Goal: Task Accomplishment & Management: Manage account settings

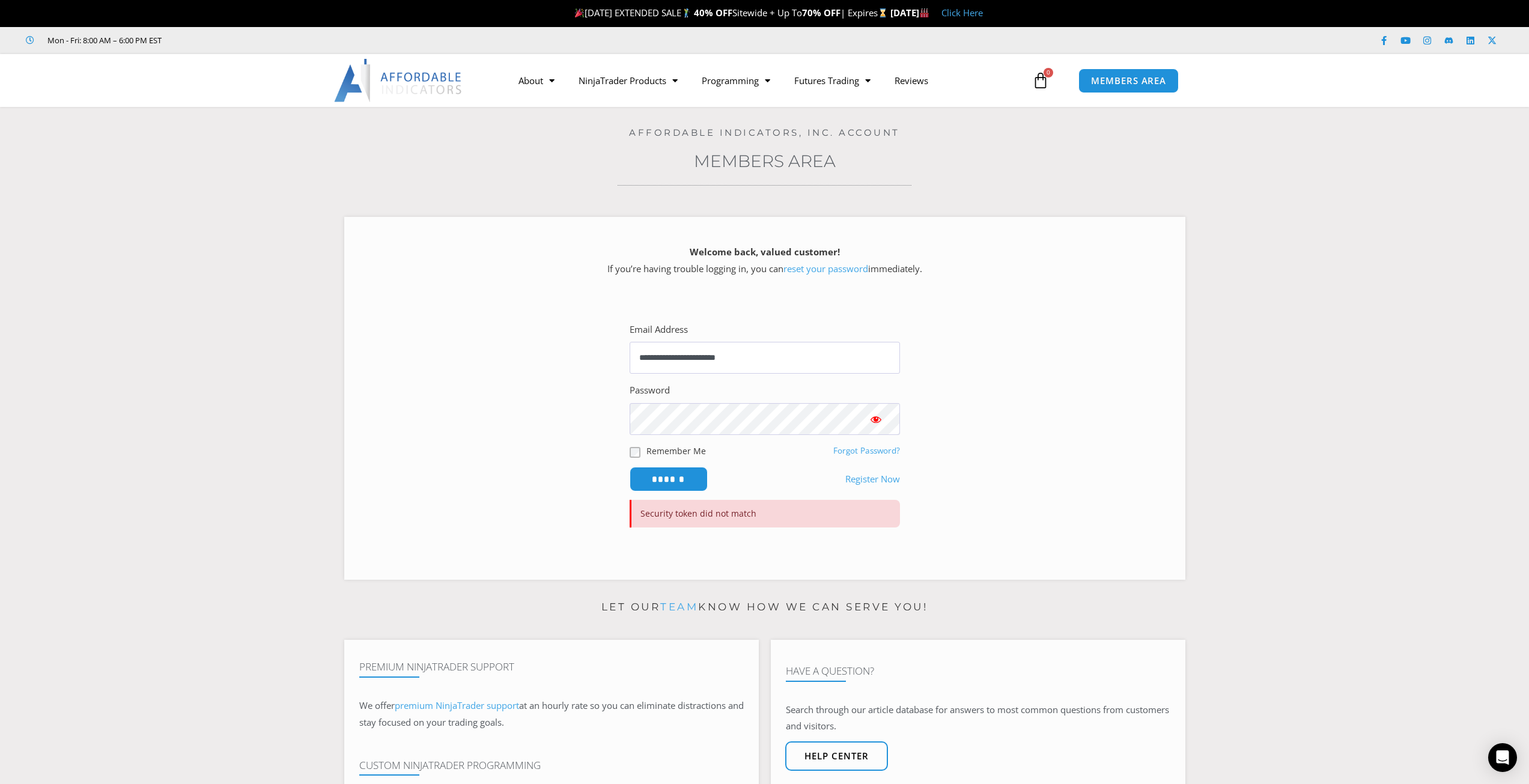
click at [663, 475] on input "******" at bounding box center [669, 479] width 78 height 25
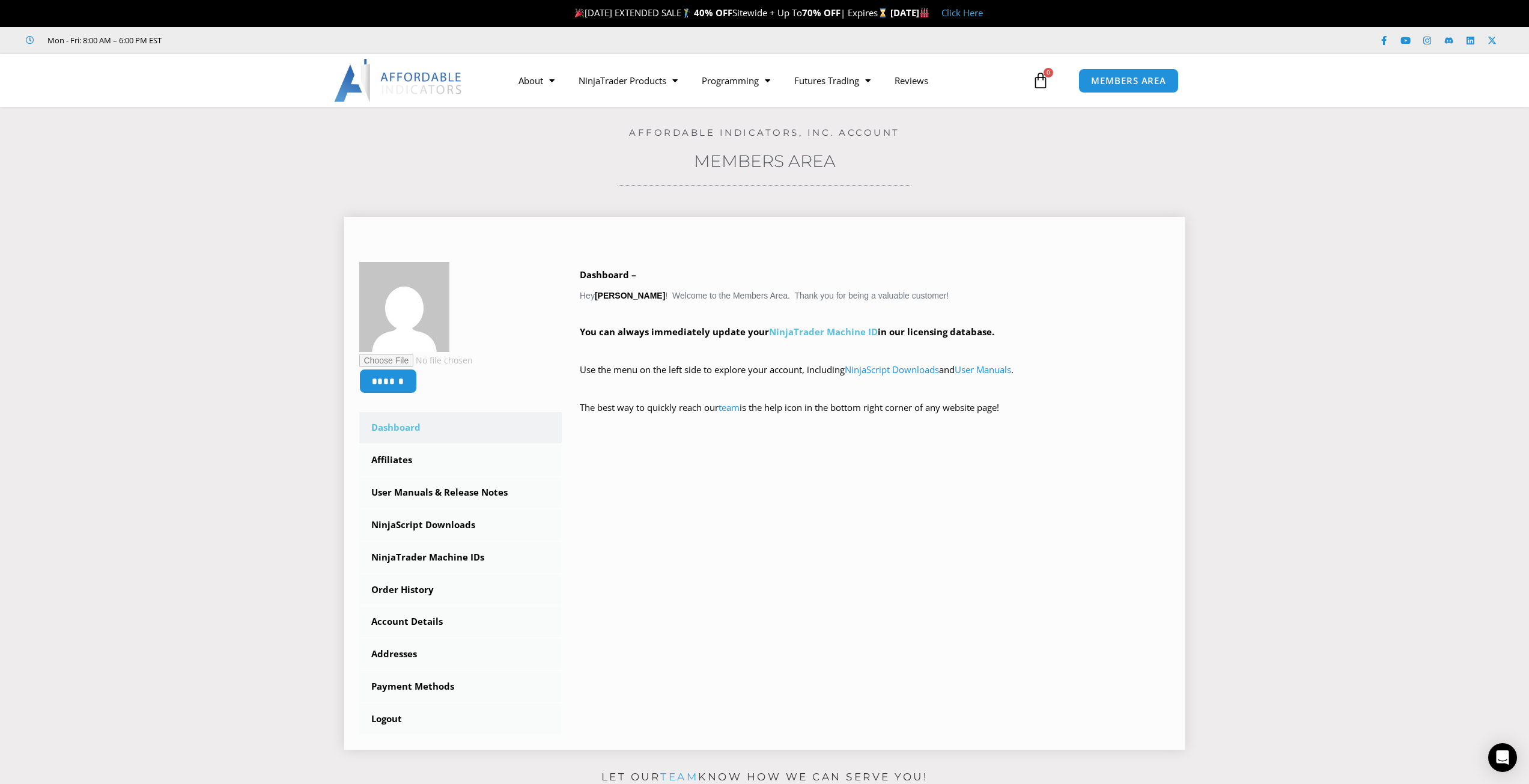
click at [828, 336] on link "NinjaTrader Machine ID" at bounding box center [823, 331] width 109 height 12
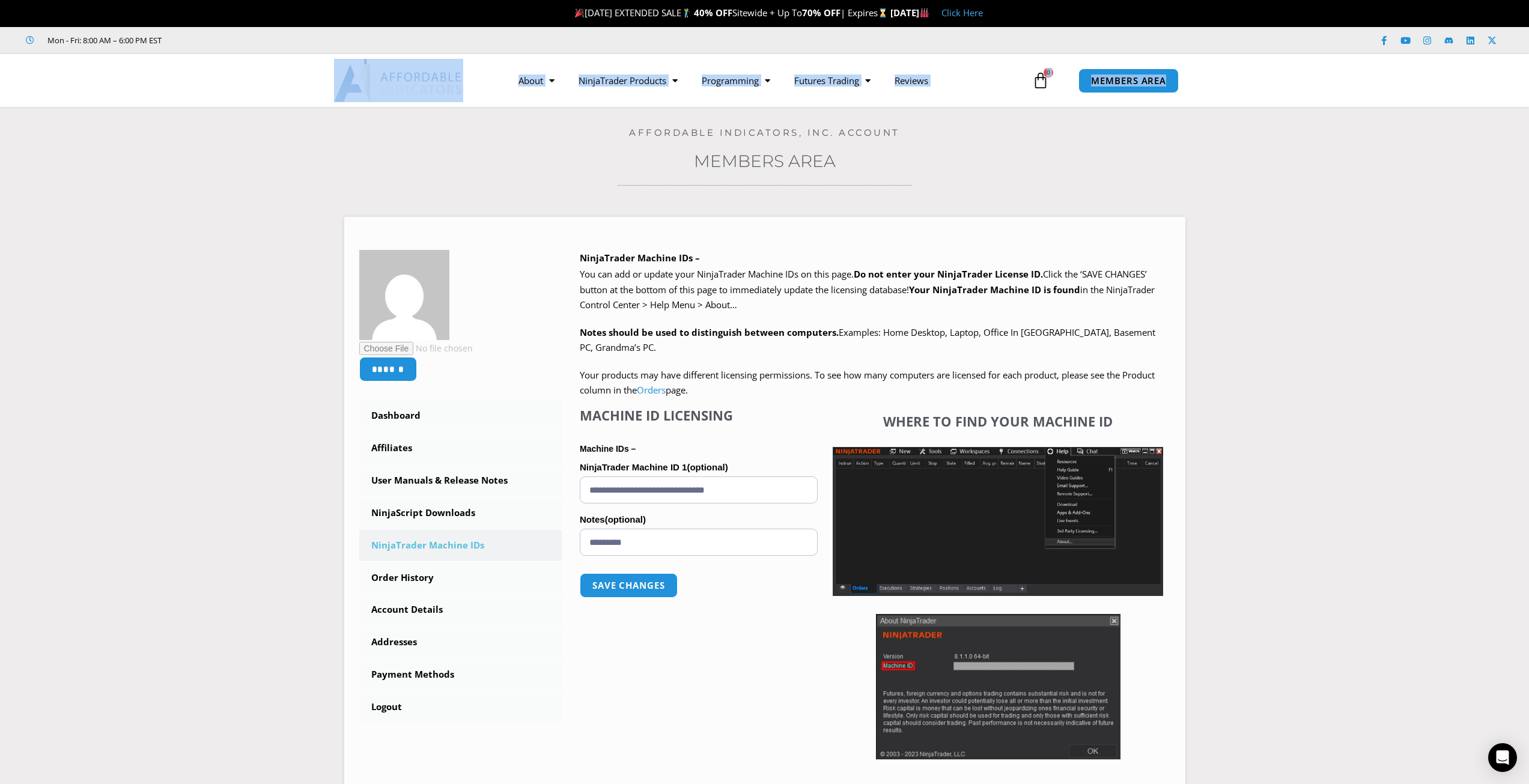
drag, startPoint x: 1099, startPoint y: 41, endPoint x: 1739, endPoint y: 80, distance: 641.2
click at [994, 695] on img at bounding box center [998, 686] width 244 height 145
click at [391, 449] on link "Affiliates" at bounding box center [460, 448] width 203 height 31
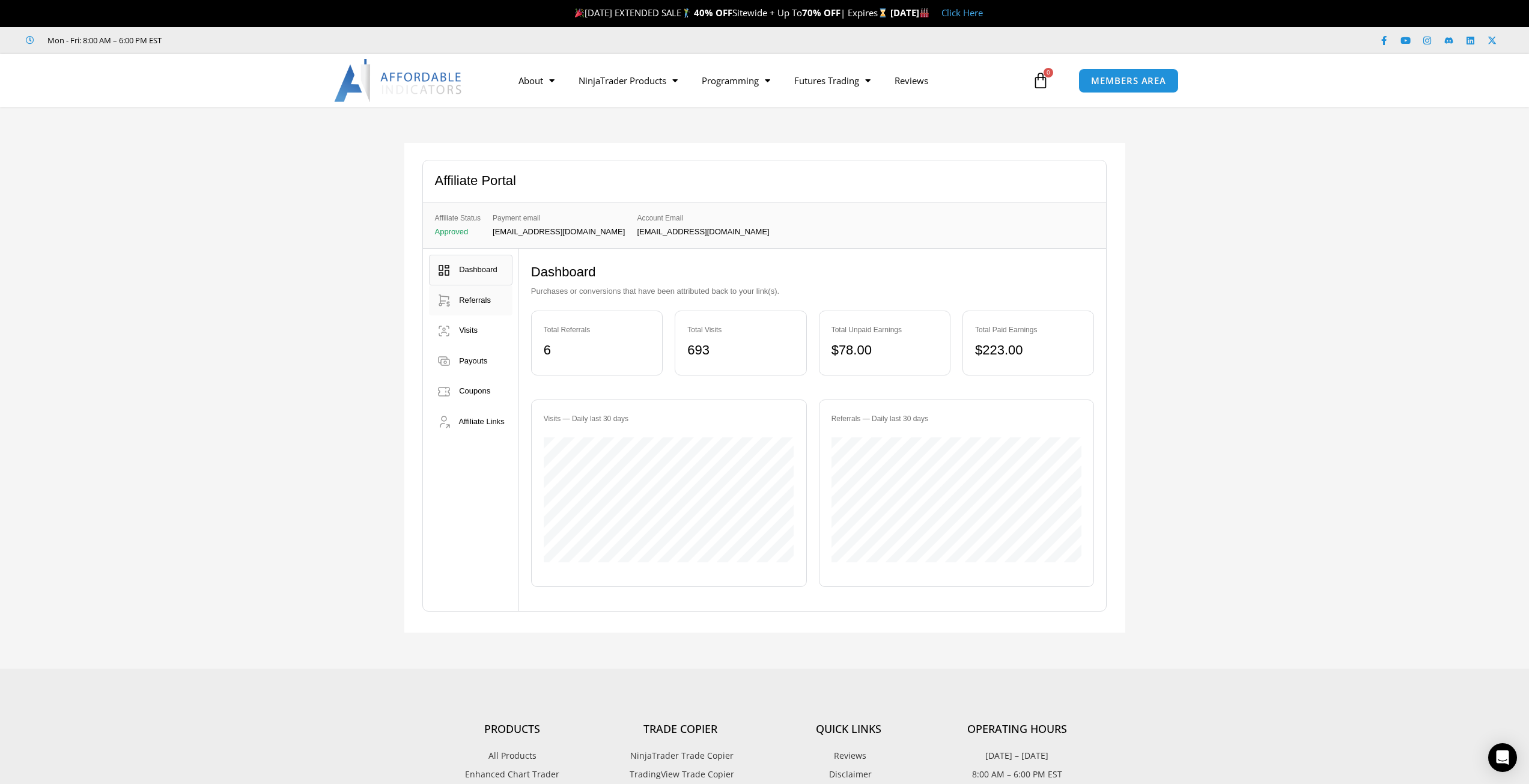
click at [472, 303] on span "Referrals" at bounding box center [475, 300] width 32 height 9
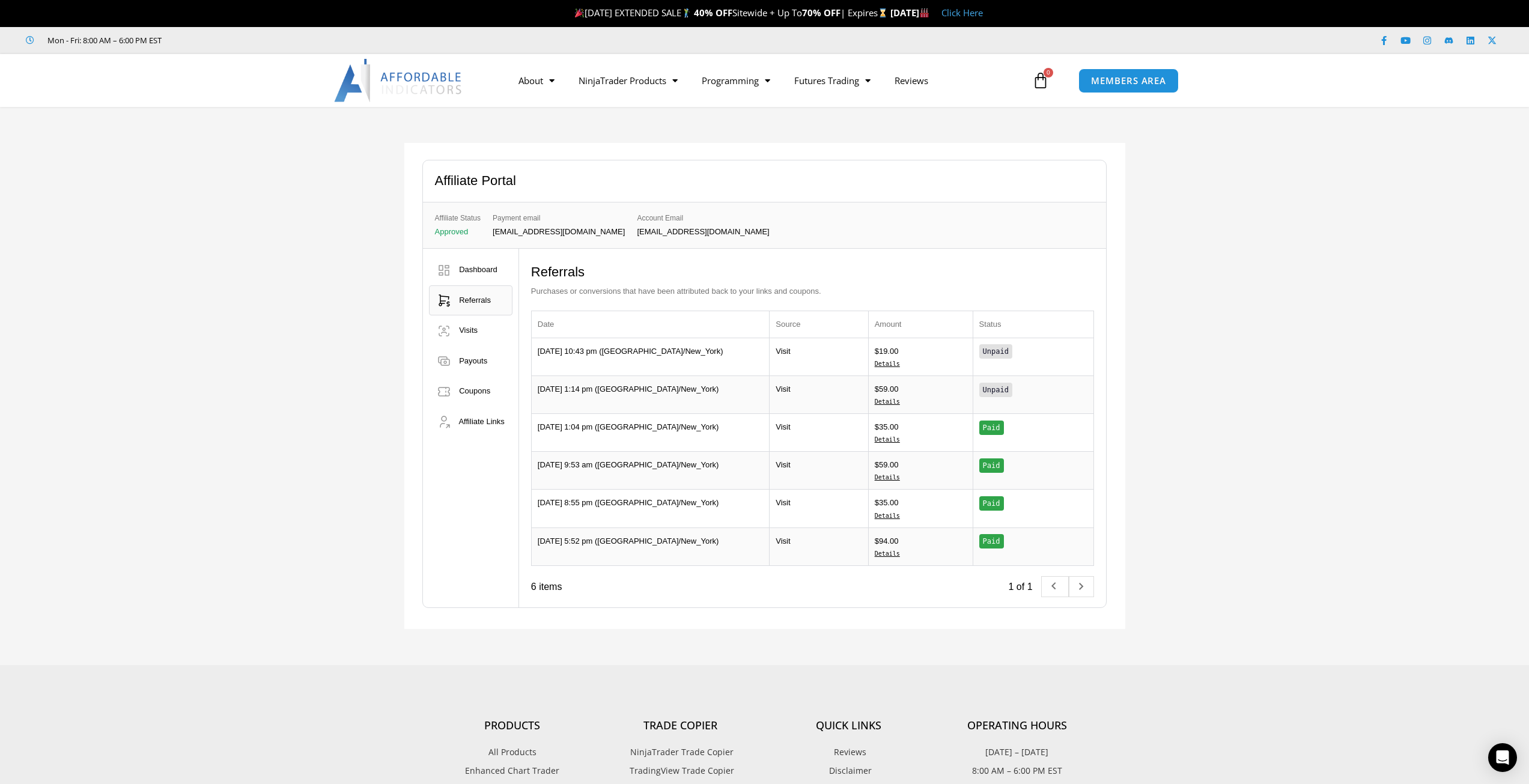
click at [884, 362] on link "Details" at bounding box center [920, 363] width 92 height 11
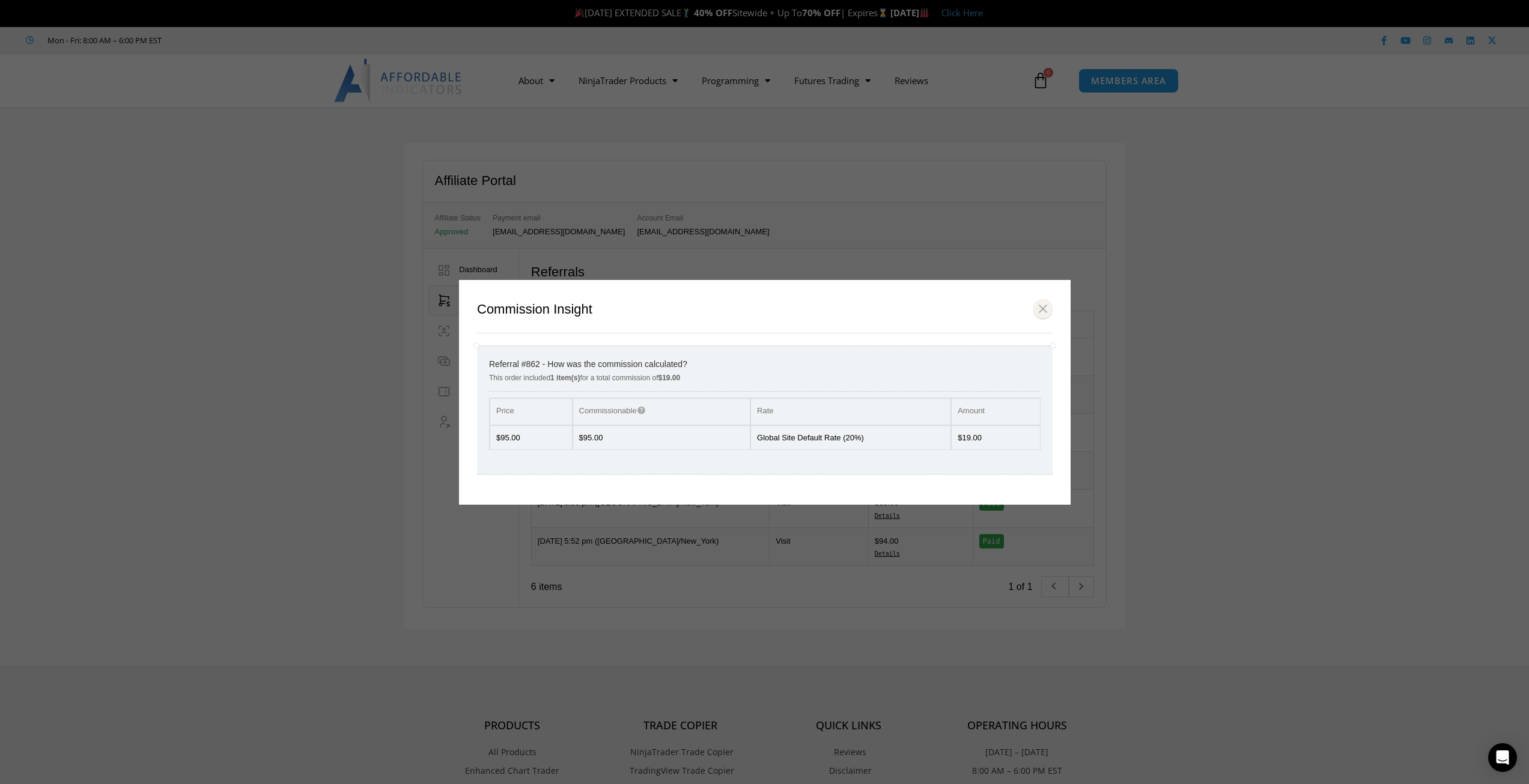
click at [1041, 311] on button "Close modal" at bounding box center [1043, 309] width 19 height 21
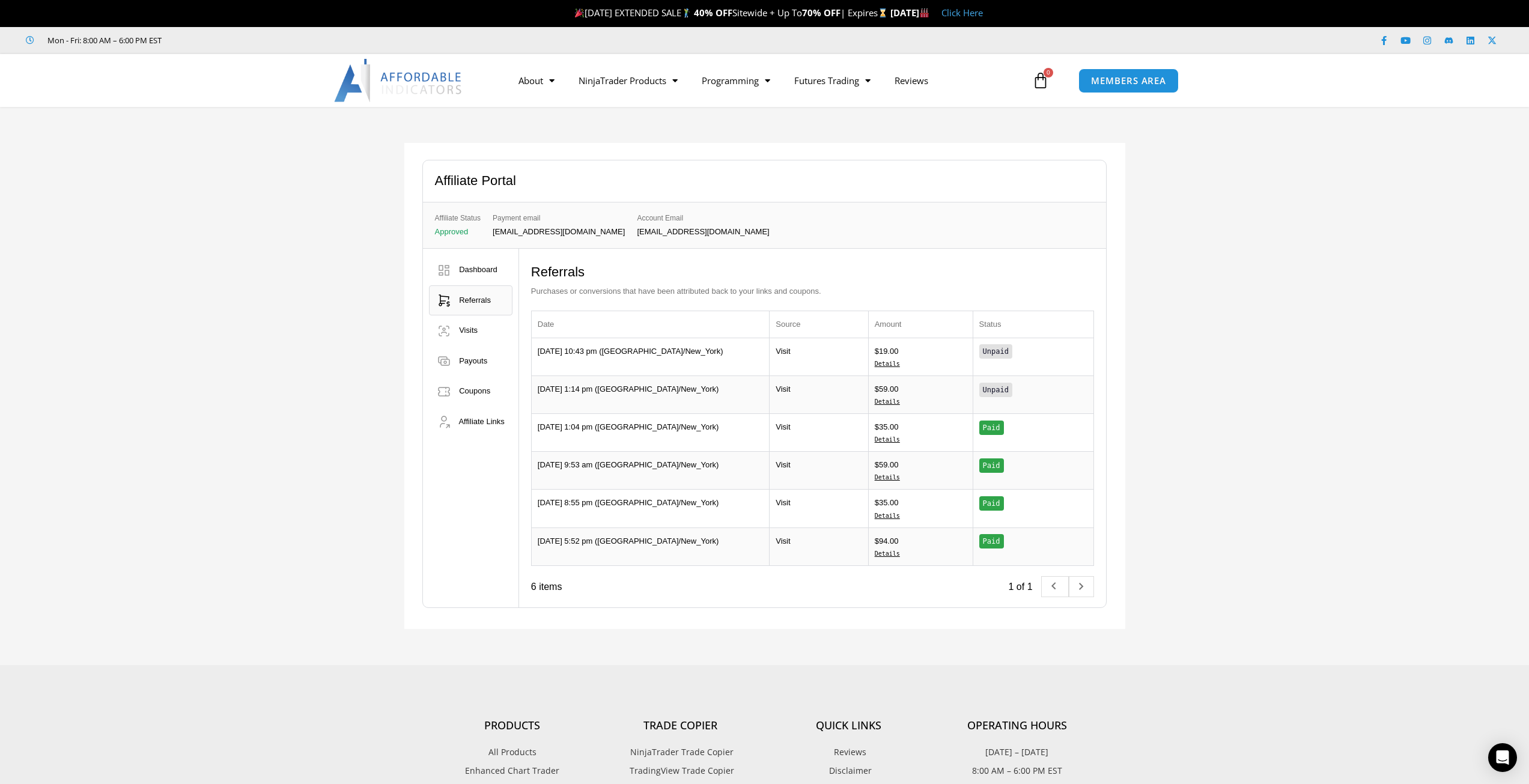
click at [892, 401] on link "Details" at bounding box center [920, 401] width 92 height 11
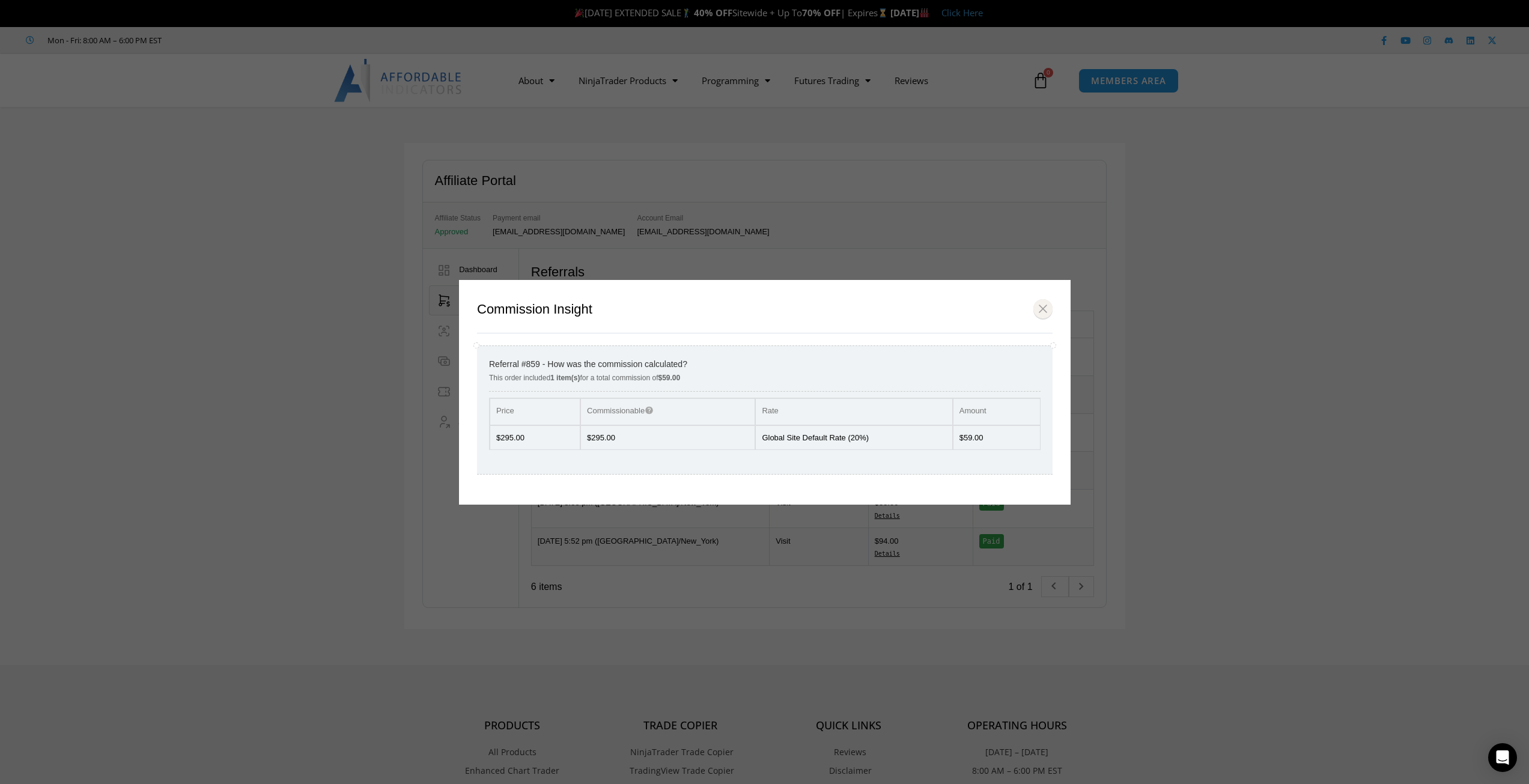
click at [1044, 309] on button "Close modal" at bounding box center [1043, 309] width 19 height 21
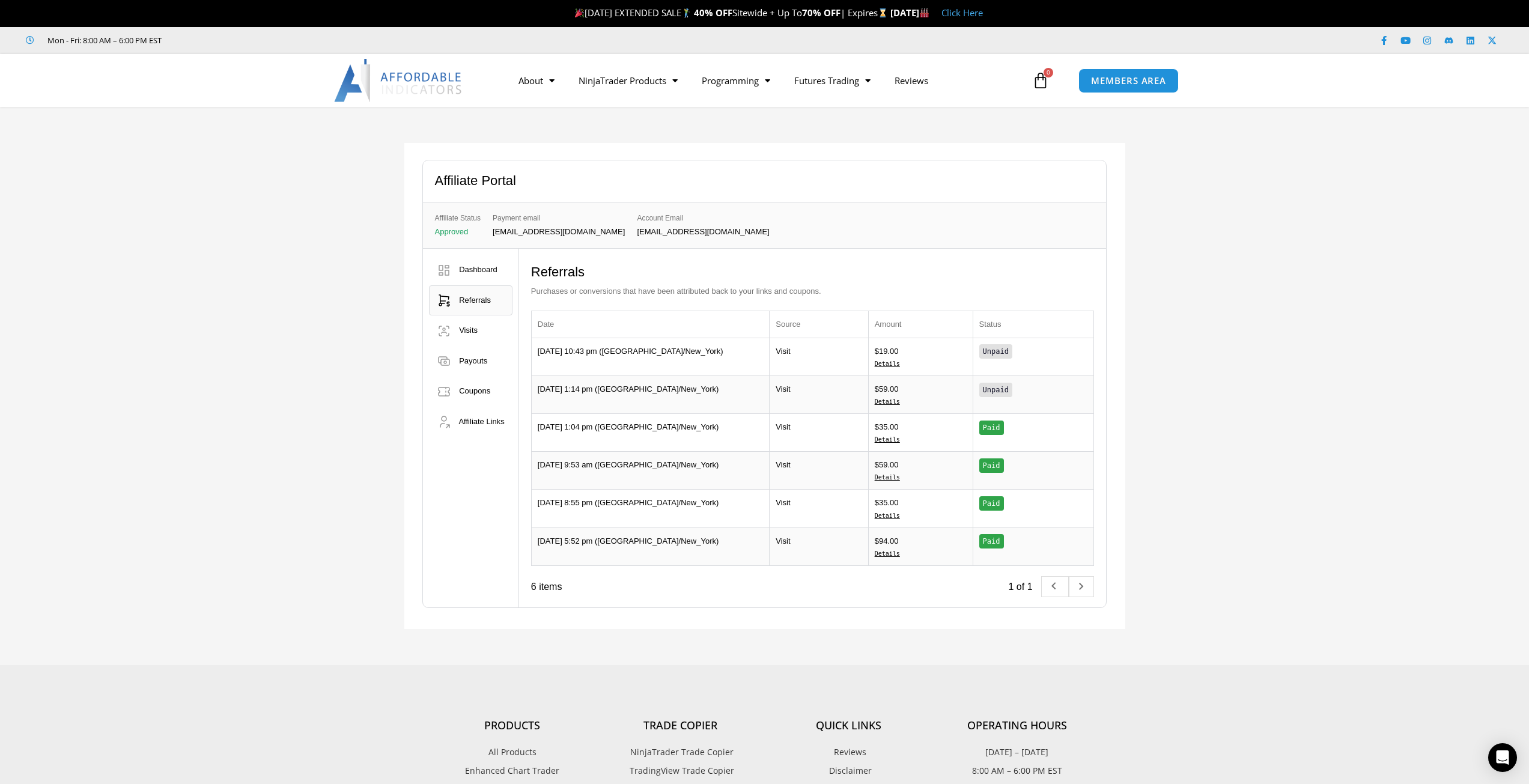
click at [882, 364] on link "Details" at bounding box center [920, 363] width 92 height 11
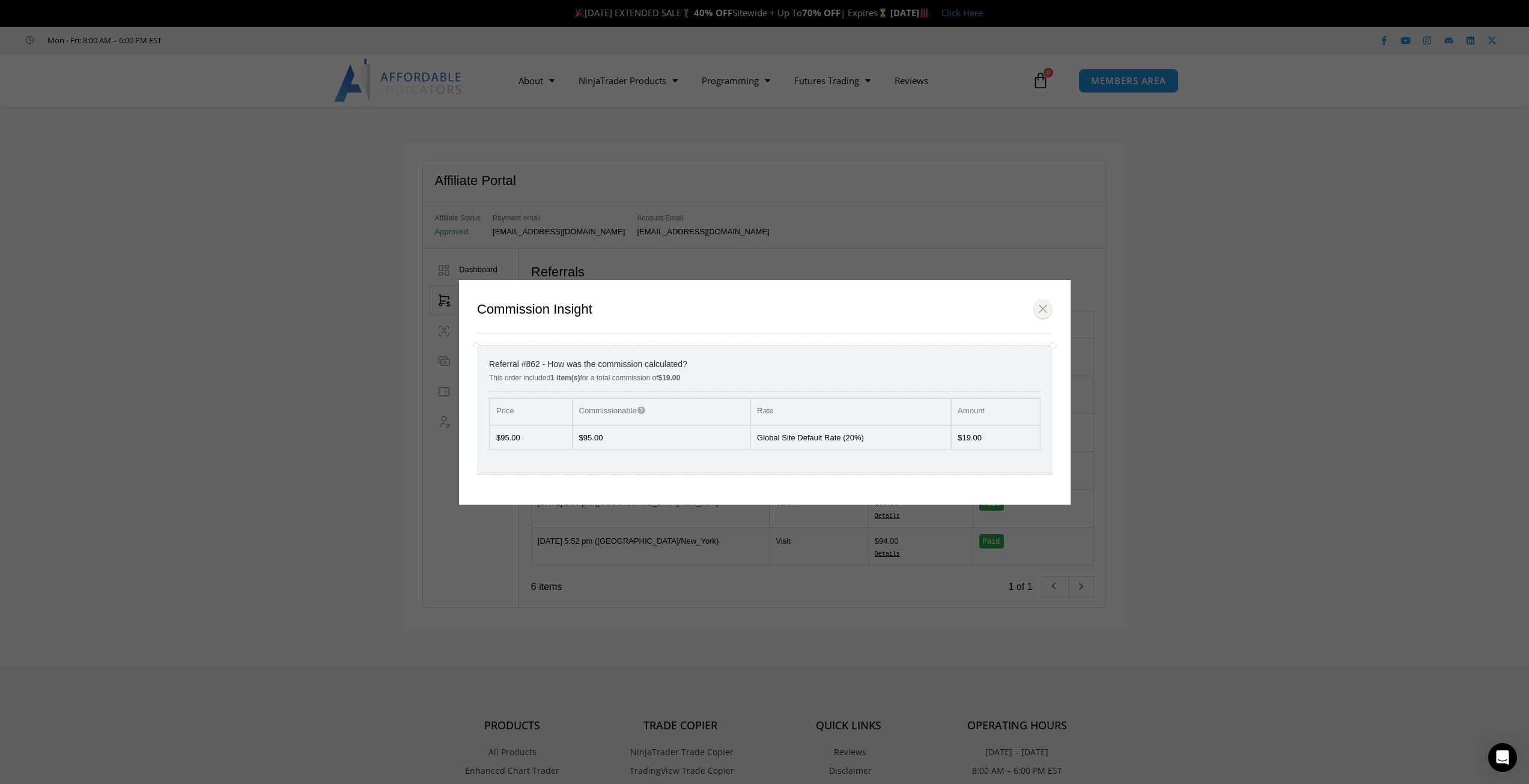
click at [1041, 311] on button "Close modal" at bounding box center [1043, 309] width 19 height 21
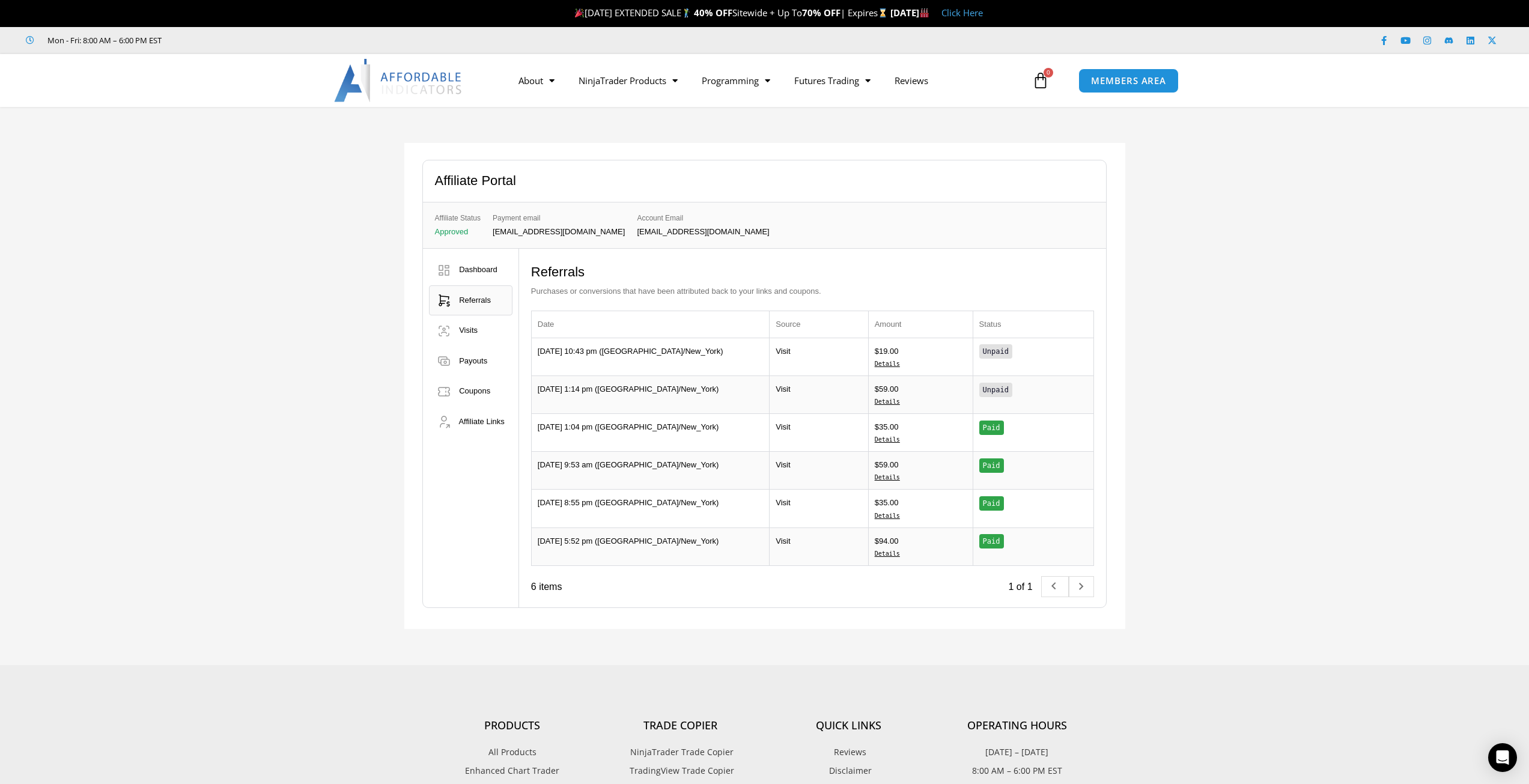
drag, startPoint x: 686, startPoint y: 231, endPoint x: 584, endPoint y: 235, distance: 102.1
click at [584, 235] on div "Affiliate Status Approved Payment email marct3000@gmail.com Account Email tradi…" at bounding box center [764, 225] width 684 height 47
copy p "trading.deutsch@gmail.com"
